Goal: Task Accomplishment & Management: Use online tool/utility

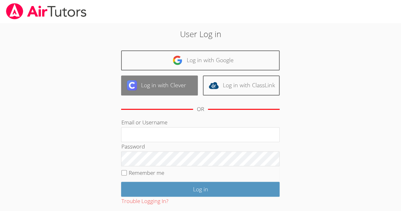
drag, startPoint x: 0, startPoint y: 0, endPoint x: 157, endPoint y: 91, distance: 181.0
click at [157, 91] on link "Log in with Clever" at bounding box center [159, 85] width 77 height 20
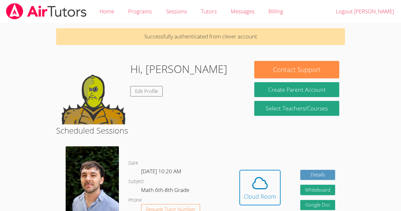
click at [157, 91] on link "Edit Profile" at bounding box center [146, 91] width 32 height 10
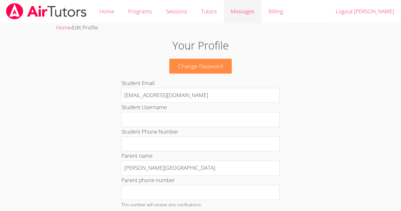
click at [226, 23] on link "Messages" at bounding box center [243, 11] width 38 height 23
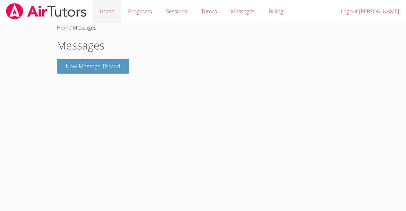
click at [105, 11] on link "Home" at bounding box center [107, 11] width 29 height 23
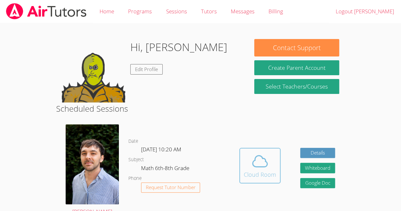
click at [258, 166] on icon at bounding box center [260, 160] width 15 height 11
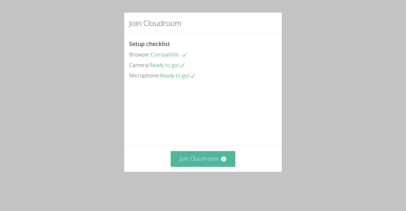
click at [212, 160] on button "Join Cloudroom" at bounding box center [202, 159] width 65 height 16
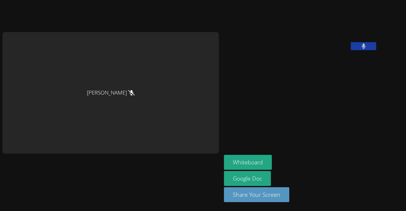
click at [350, 50] on button at bounding box center [362, 46] width 25 height 8
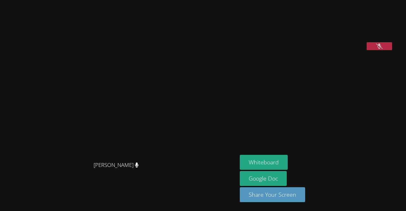
click at [377, 49] on icon at bounding box center [378, 45] width 7 height 5
click at [377, 49] on icon at bounding box center [379, 45] width 4 height 5
click at [377, 49] on icon at bounding box center [378, 45] width 7 height 5
click at [377, 49] on icon at bounding box center [379, 45] width 4 height 5
click at [377, 49] on icon at bounding box center [378, 45] width 7 height 5
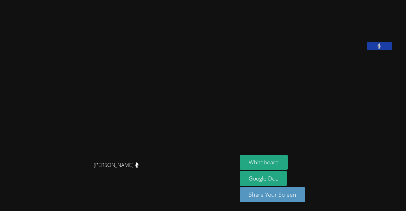
drag, startPoint x: 377, startPoint y: 84, endPoint x: 384, endPoint y: 86, distance: 6.9
click at [384, 50] on button at bounding box center [378, 46] width 25 height 8
click at [392, 50] on button at bounding box center [378, 46] width 25 height 8
click at [384, 50] on button at bounding box center [378, 46] width 25 height 8
click at [382, 49] on icon at bounding box center [378, 45] width 7 height 5
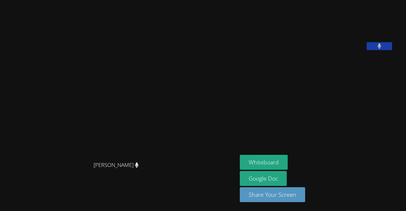
click at [381, 49] on icon at bounding box center [379, 45] width 4 height 5
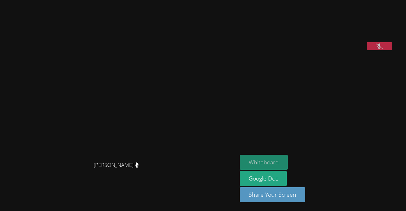
click at [278, 161] on button "Whiteboard" at bounding box center [264, 162] width 48 height 15
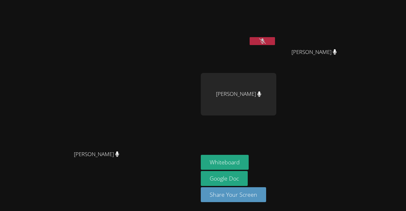
click at [265, 43] on icon at bounding box center [262, 40] width 7 height 5
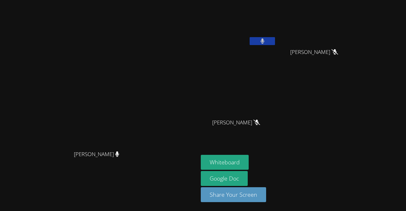
click at [264, 40] on icon at bounding box center [262, 40] width 4 height 5
click at [275, 39] on button at bounding box center [261, 41] width 25 height 8
click at [275, 42] on button at bounding box center [261, 41] width 25 height 8
click at [276, 36] on video at bounding box center [238, 24] width 75 height 42
click at [275, 38] on button at bounding box center [261, 41] width 25 height 8
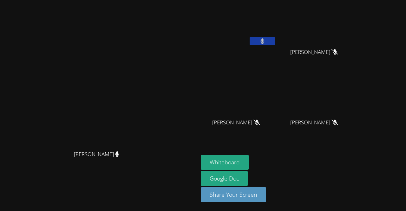
click at [275, 38] on button at bounding box center [261, 41] width 25 height 8
click at [265, 40] on icon at bounding box center [262, 40] width 7 height 5
click at [275, 41] on button at bounding box center [261, 41] width 25 height 8
click at [265, 41] on icon at bounding box center [262, 40] width 7 height 5
click at [275, 41] on button at bounding box center [261, 41] width 25 height 8
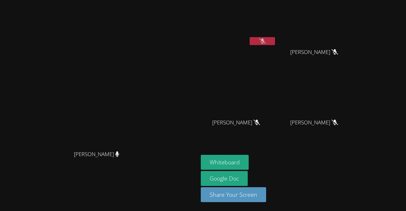
click at [265, 41] on icon at bounding box center [262, 40] width 7 height 5
click at [275, 41] on button at bounding box center [261, 41] width 25 height 8
click at [275, 37] on button at bounding box center [261, 41] width 25 height 8
click at [264, 40] on icon at bounding box center [262, 40] width 4 height 5
click at [275, 42] on button at bounding box center [261, 41] width 25 height 8
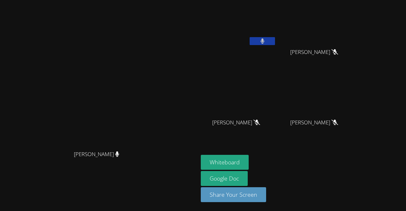
click at [275, 42] on button at bounding box center [261, 41] width 25 height 8
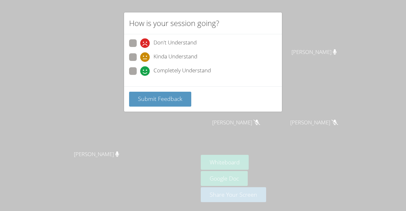
click at [172, 70] on span "Completely Understand" at bounding box center [181, 71] width 57 height 10
click at [145, 70] on input "Completely Understand" at bounding box center [142, 69] width 5 height 5
radio input "true"
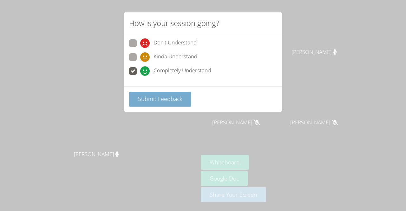
click at [170, 99] on span "Submit Feedback" at bounding box center [160, 99] width 44 height 8
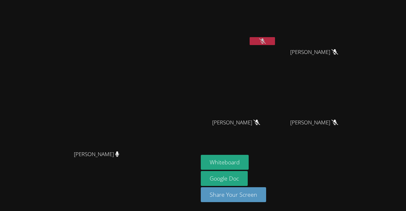
click at [265, 41] on icon at bounding box center [262, 40] width 7 height 5
click at [275, 41] on button at bounding box center [261, 41] width 25 height 8
click at [275, 37] on button at bounding box center [261, 41] width 25 height 8
click at [275, 42] on button at bounding box center [261, 41] width 25 height 8
